Goal: Transaction & Acquisition: Purchase product/service

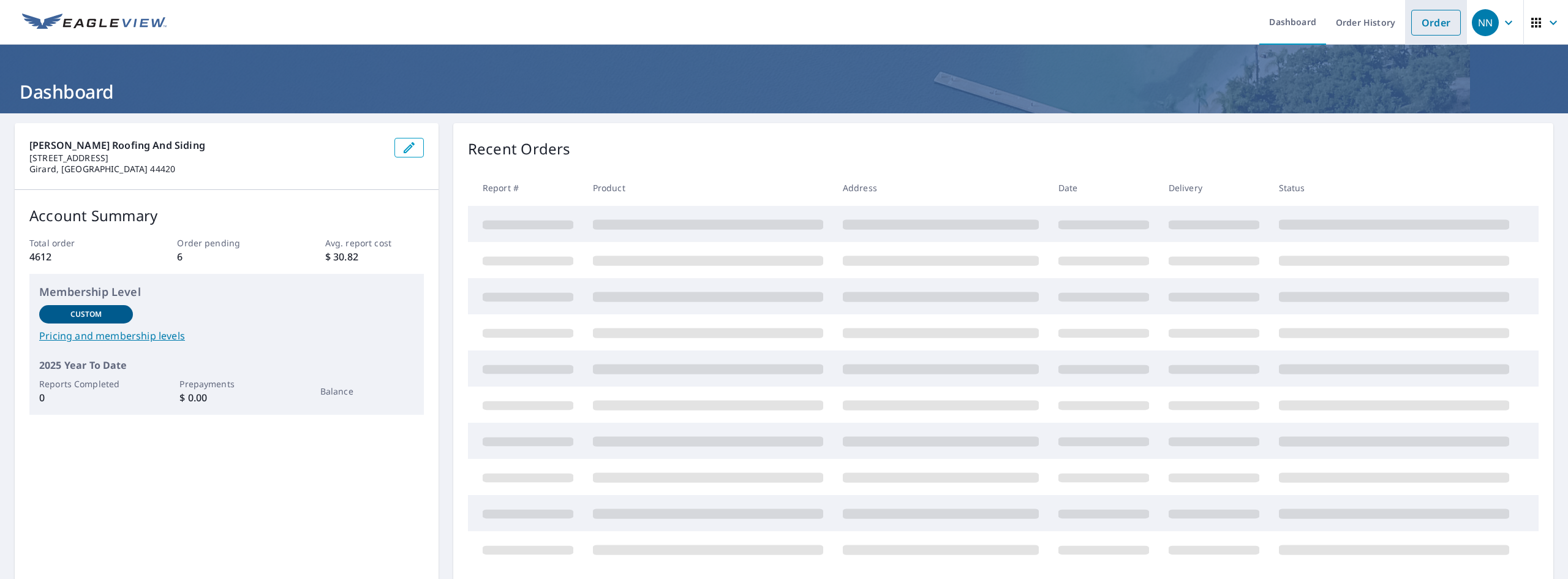
click at [1415, 25] on link "Order" at bounding box center [1436, 23] width 50 height 25
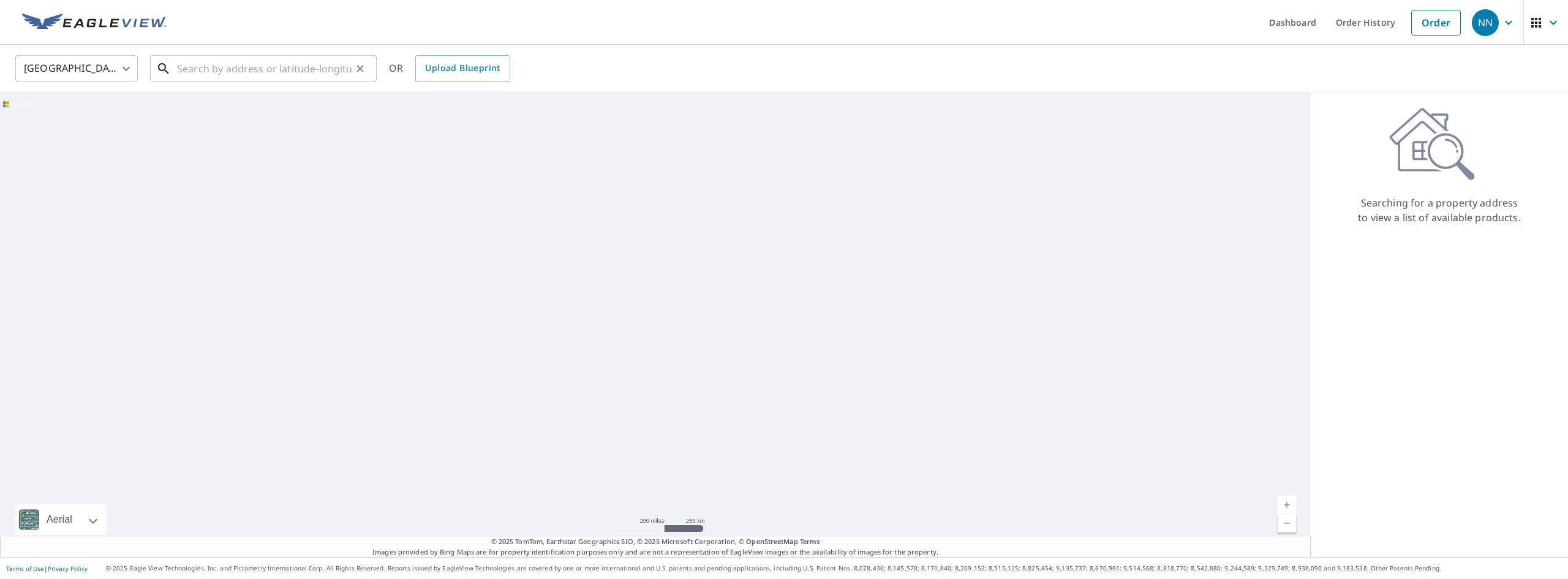
click at [209, 68] on input "text" at bounding box center [264, 68] width 175 height 35
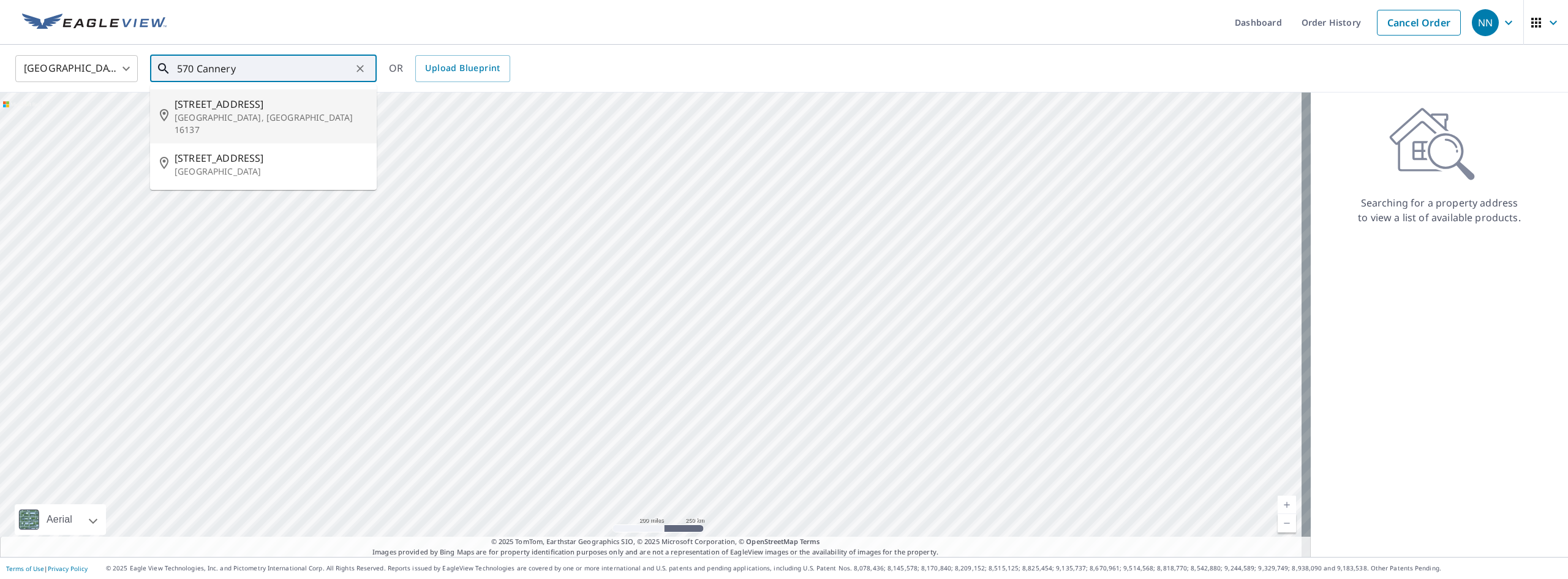
click at [212, 101] on span "[STREET_ADDRESS]" at bounding box center [271, 104] width 193 height 14
type input "[STREET_ADDRESS][PERSON_NAME]"
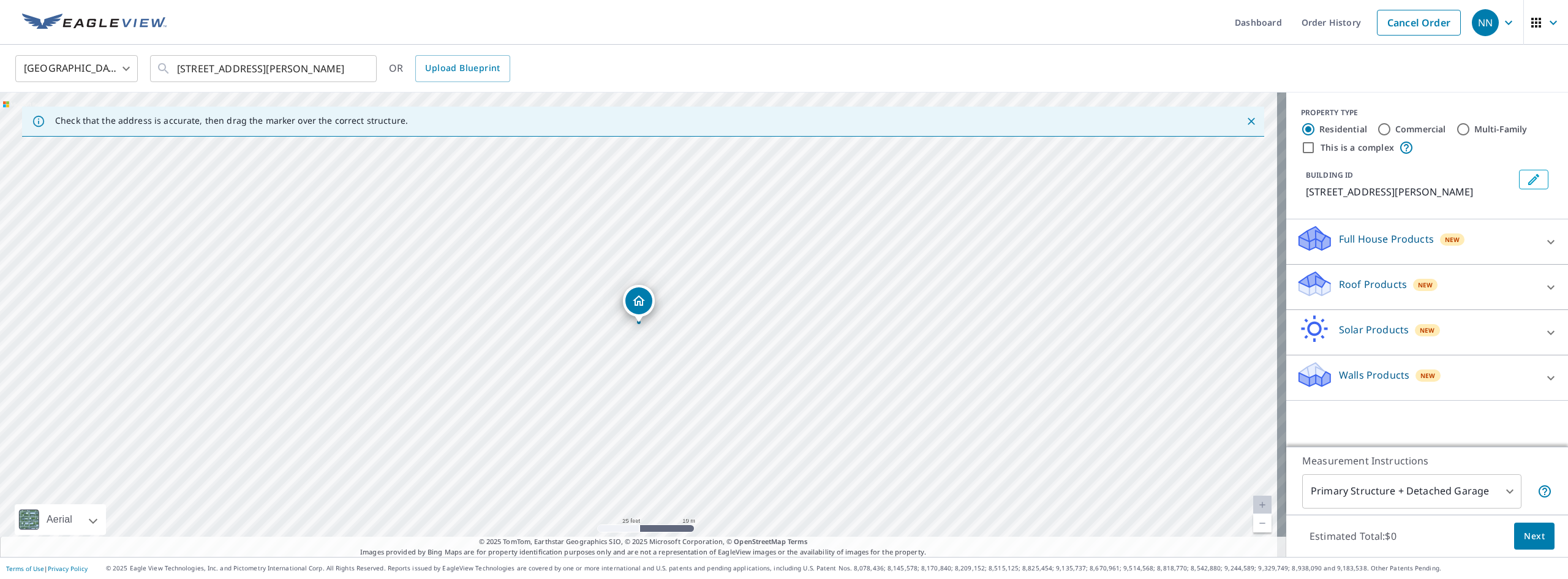
click at [1365, 281] on p "Roof Products" at bounding box center [1373, 284] width 68 height 14
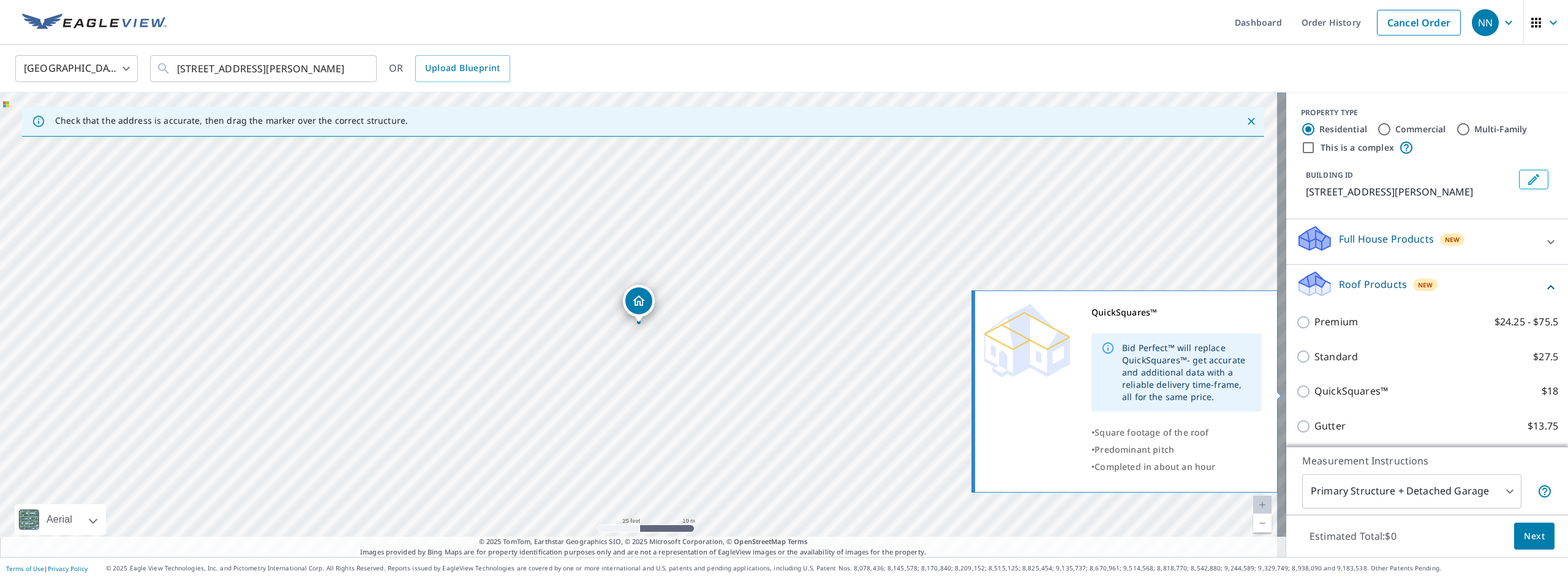
click at [1326, 394] on p "QuickSquares™" at bounding box center [1351, 391] width 74 height 15
click at [1315, 394] on input "QuickSquares™ $18" at bounding box center [1305, 391] width 19 height 14
checkbox input "true"
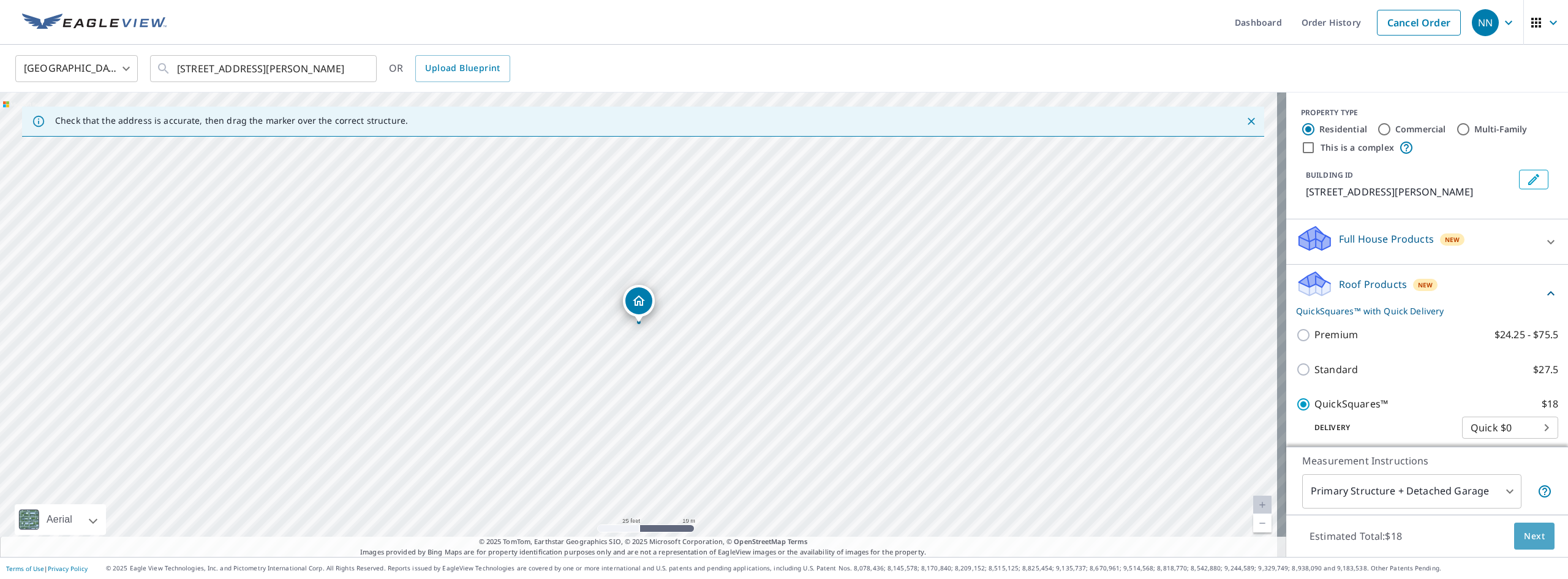
click at [1524, 532] on span "Next" at bounding box center [1534, 537] width 21 height 15
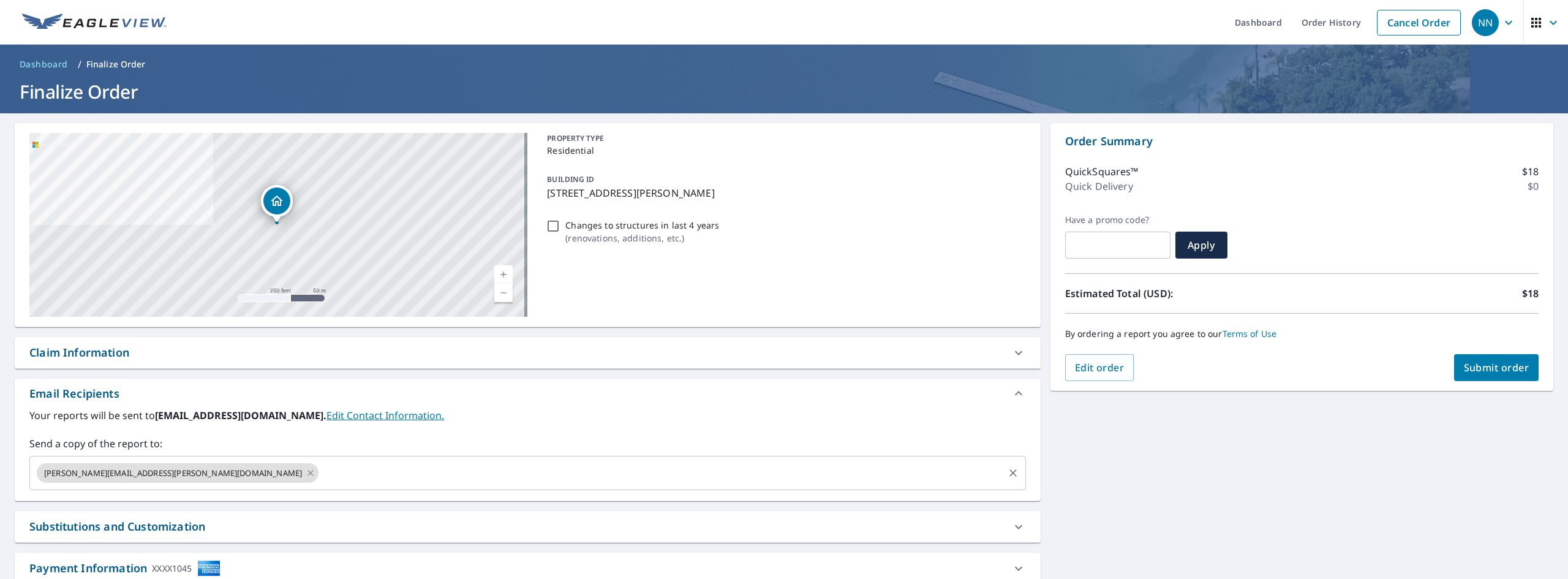
click at [308, 474] on icon at bounding box center [310, 472] width 6 height 6
checkbox input "true"
click at [130, 474] on input "text" at bounding box center [518, 473] width 967 height 24
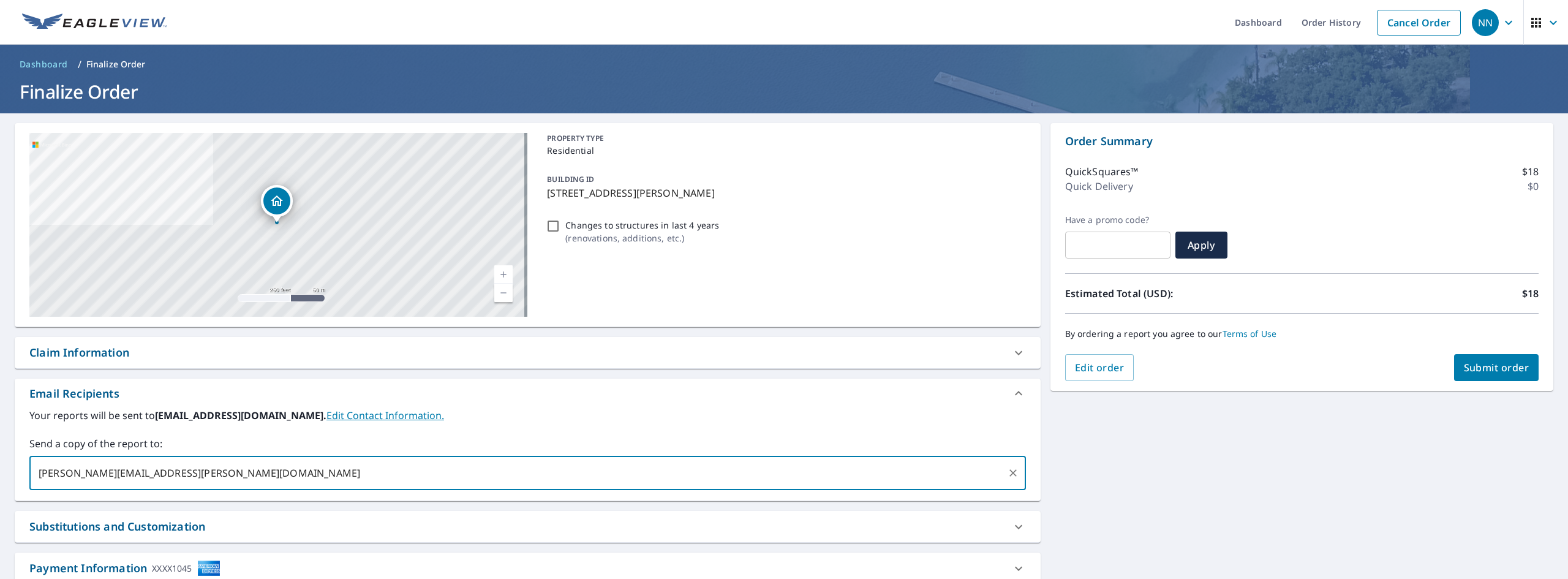
type input "[PERSON_NAME][EMAIL_ADDRESS][PERSON_NAME][DOMAIN_NAME]"
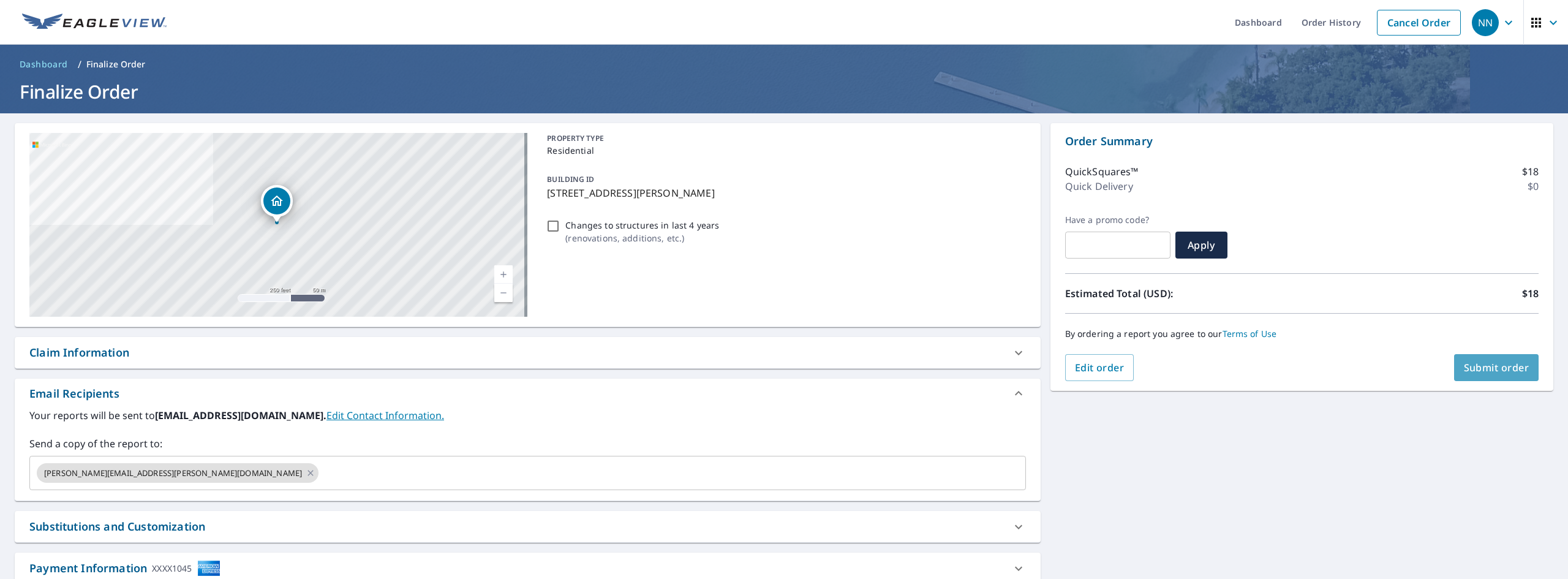
click at [1464, 363] on span "Submit order" at bounding box center [1497, 368] width 66 height 14
checkbox input "true"
